Goal: Task Accomplishment & Management: Manage account settings

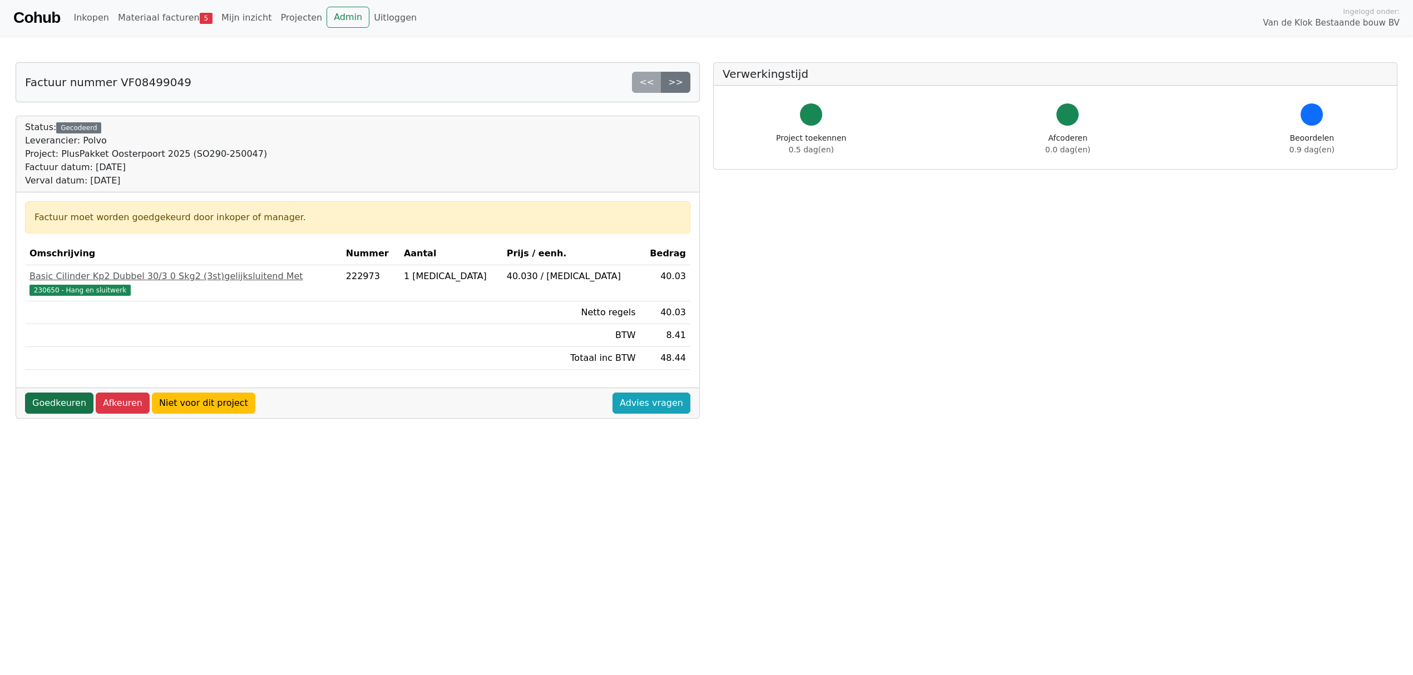
click at [51, 403] on link "Goedkeuren" at bounding box center [59, 403] width 68 height 21
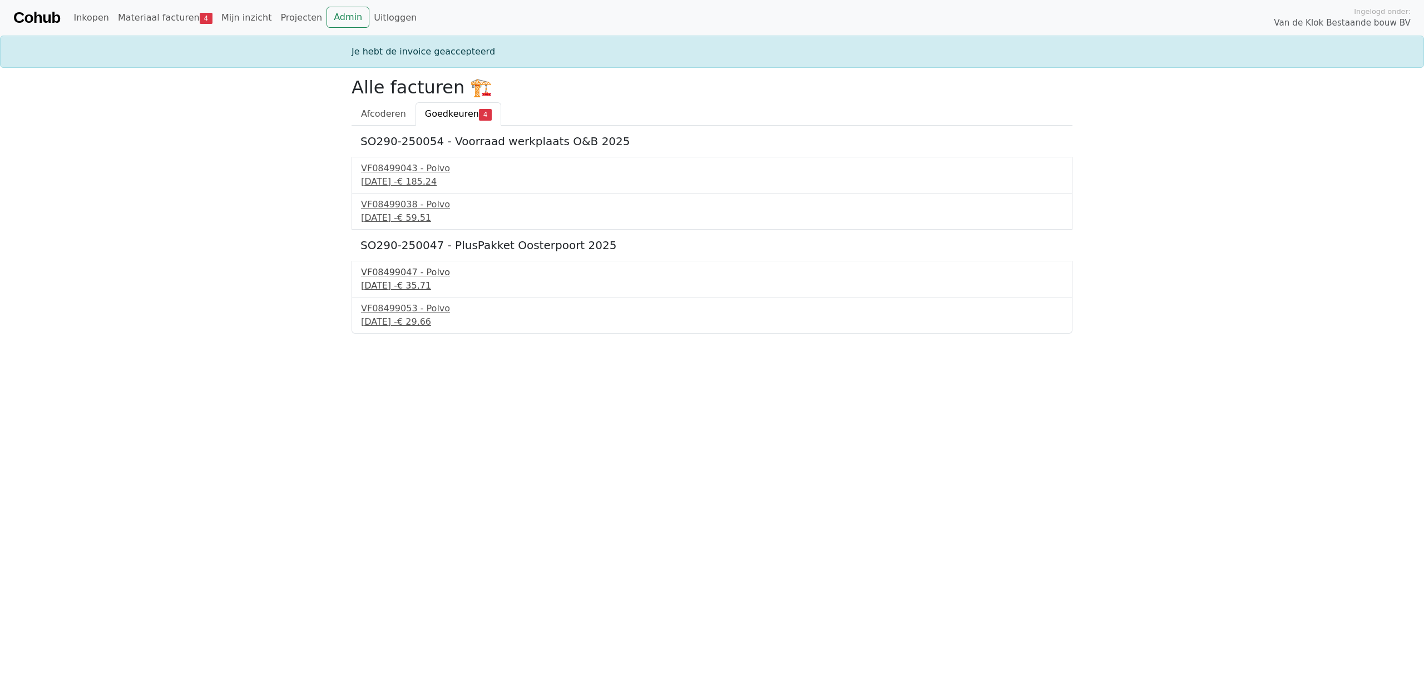
click at [388, 268] on div "VF08499047 - Polvo" at bounding box center [712, 272] width 702 height 13
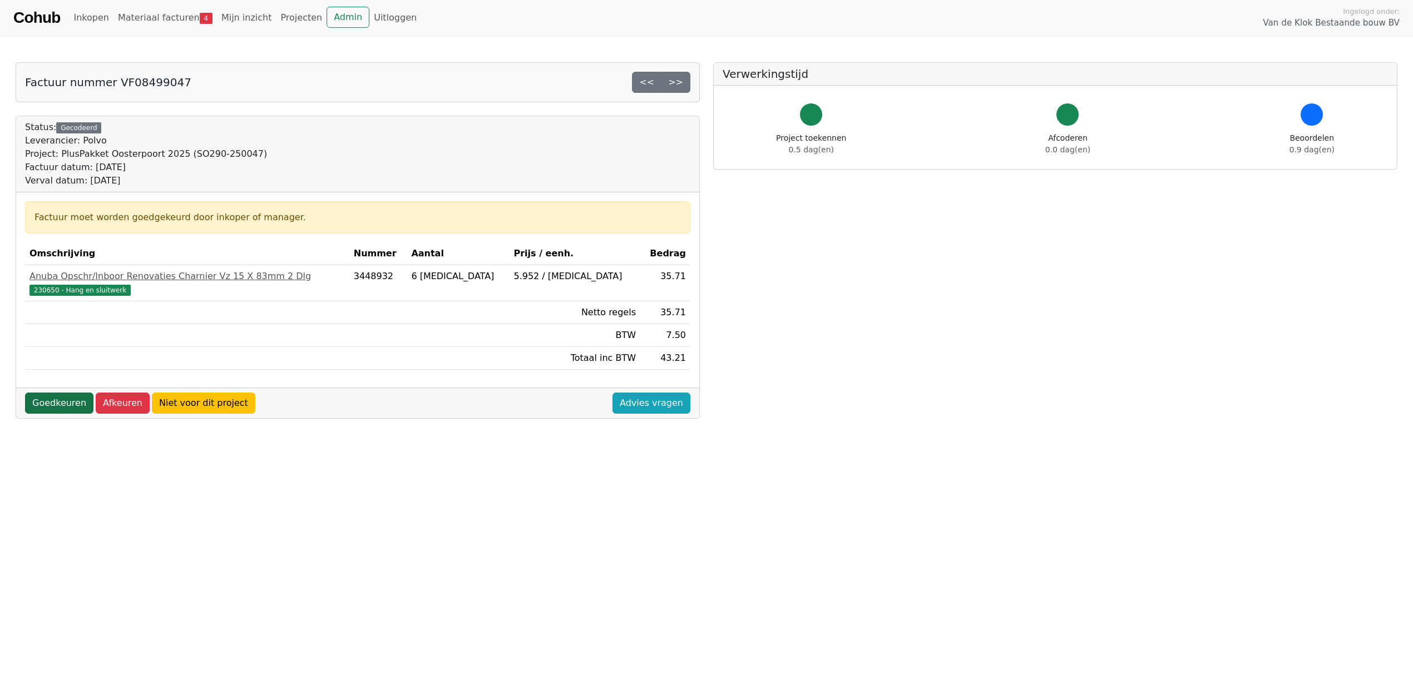
click at [46, 405] on link "Goedkeuren" at bounding box center [59, 403] width 68 height 21
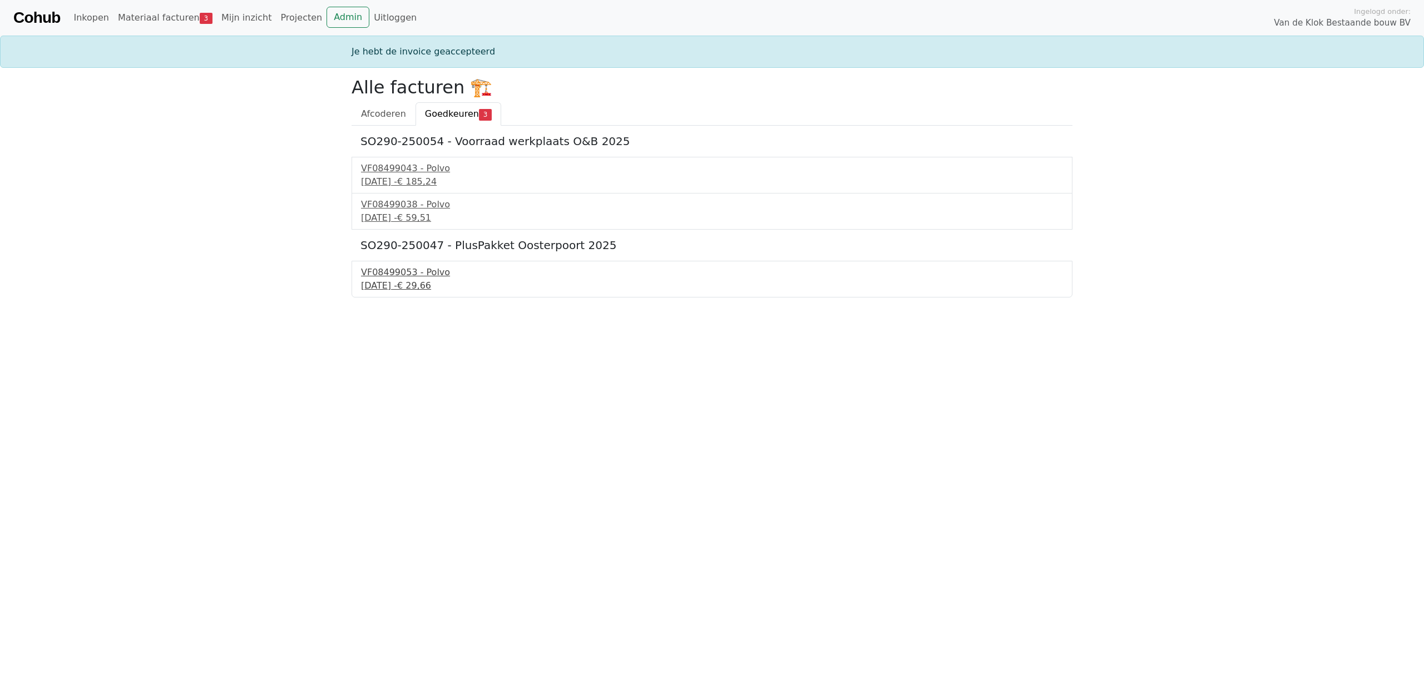
click at [388, 276] on div "VF08499053 - Polvo" at bounding box center [712, 272] width 702 height 13
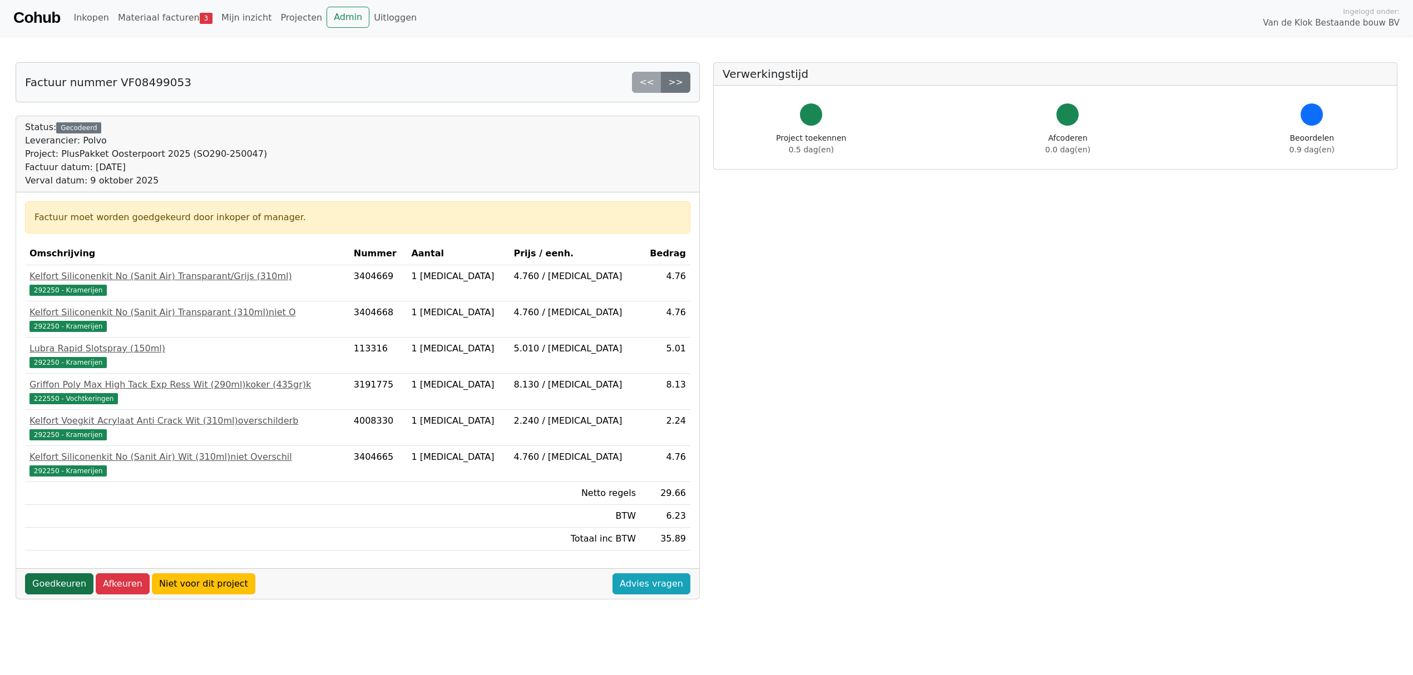
click at [61, 588] on link "Goedkeuren" at bounding box center [59, 583] width 68 height 21
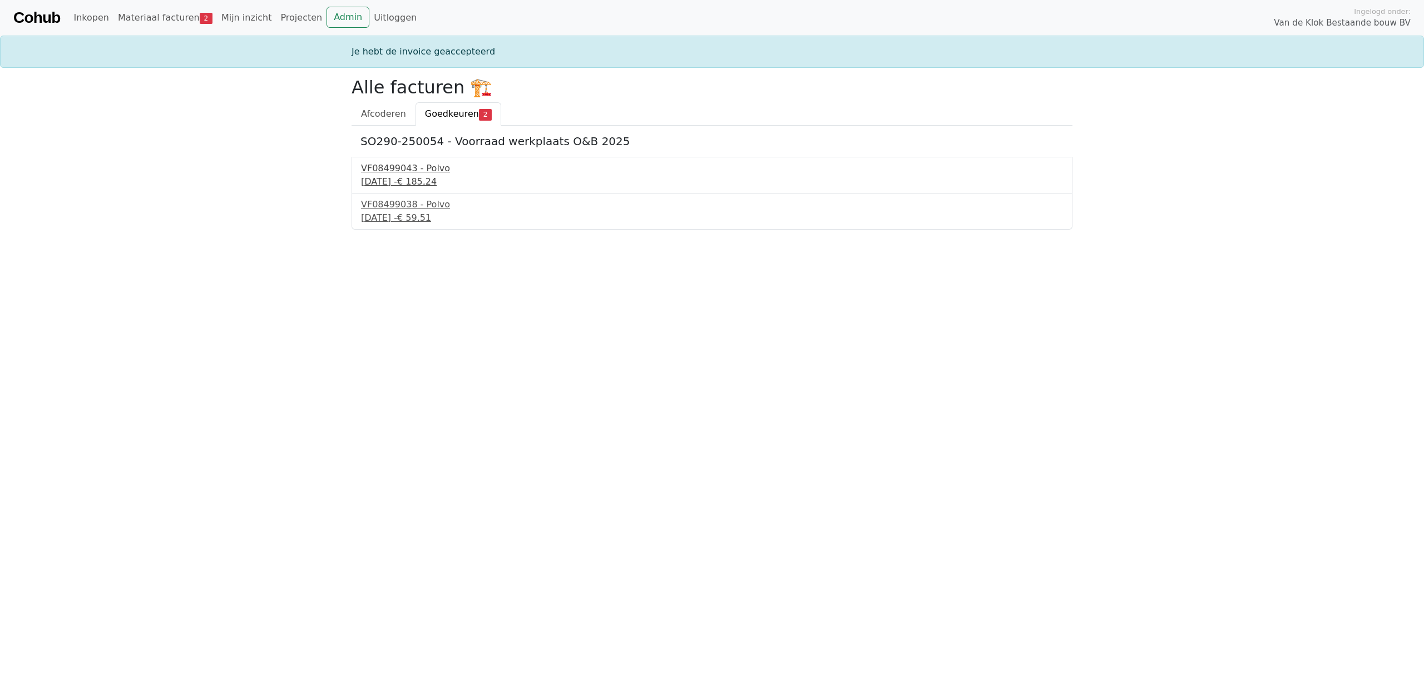
click at [404, 171] on div "VF08499043 - Polvo" at bounding box center [712, 168] width 702 height 13
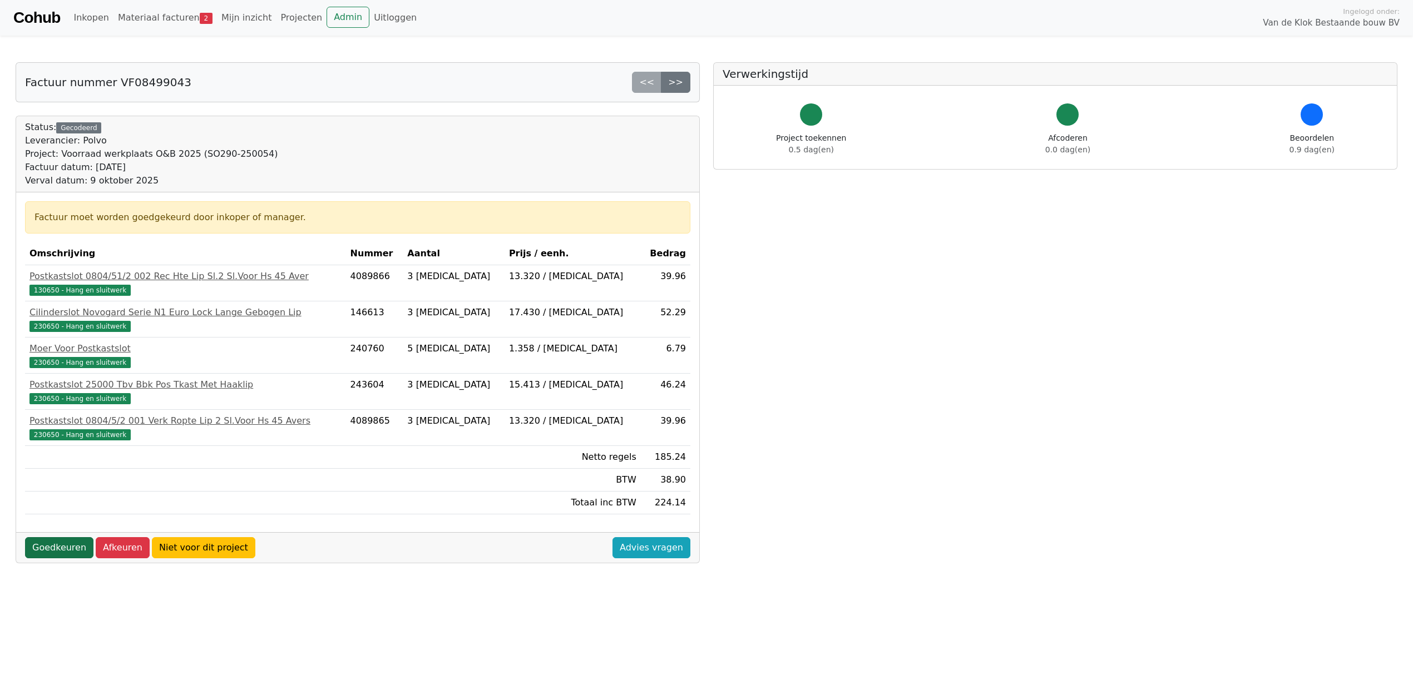
click at [71, 550] on link "Goedkeuren" at bounding box center [59, 547] width 68 height 21
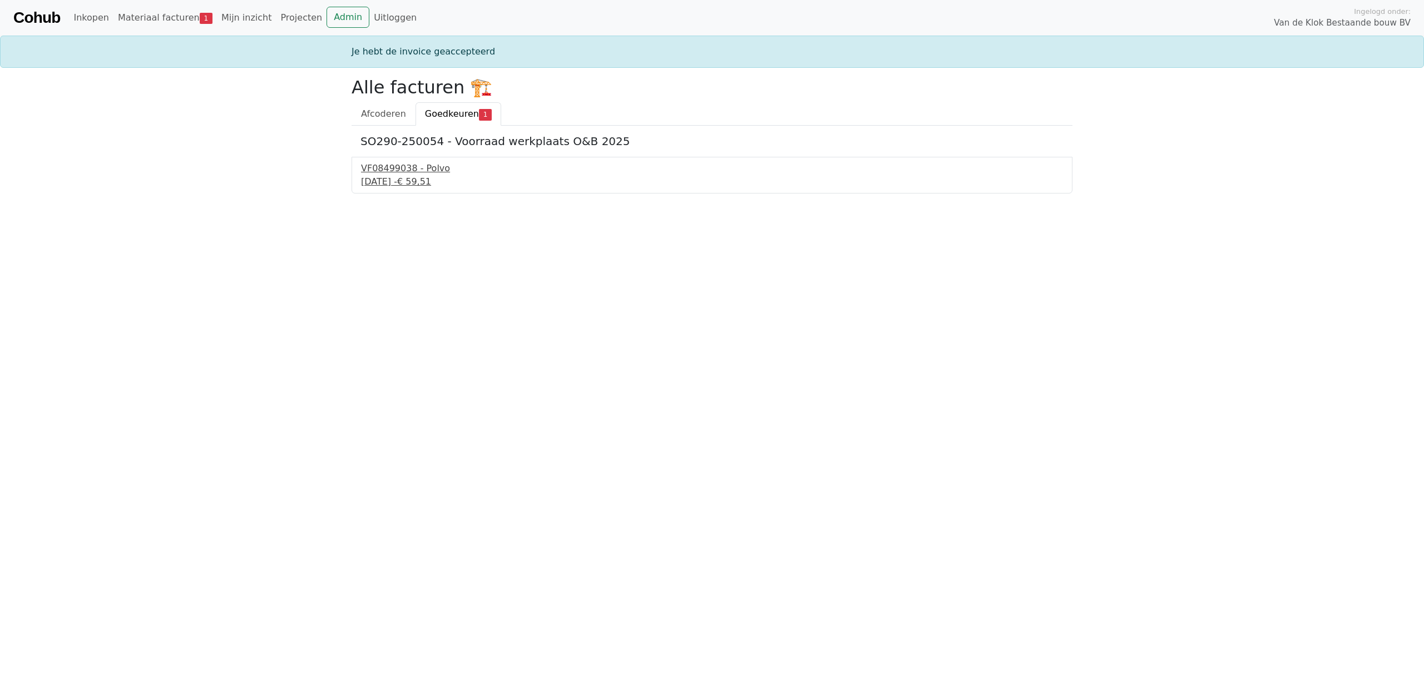
click at [410, 163] on div "VF08499038 - Polvo" at bounding box center [712, 168] width 702 height 13
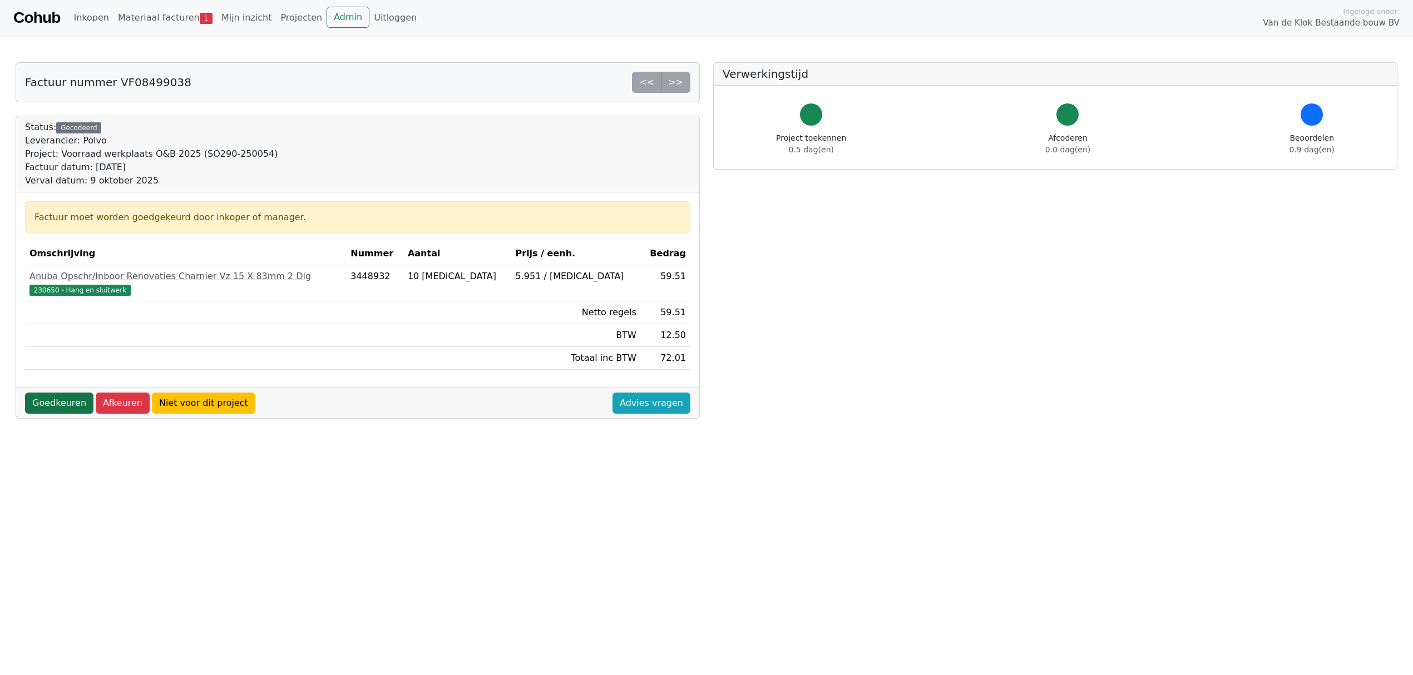
click at [36, 410] on link "Goedkeuren" at bounding box center [59, 403] width 68 height 21
